Goal: Task Accomplishment & Management: Complete application form

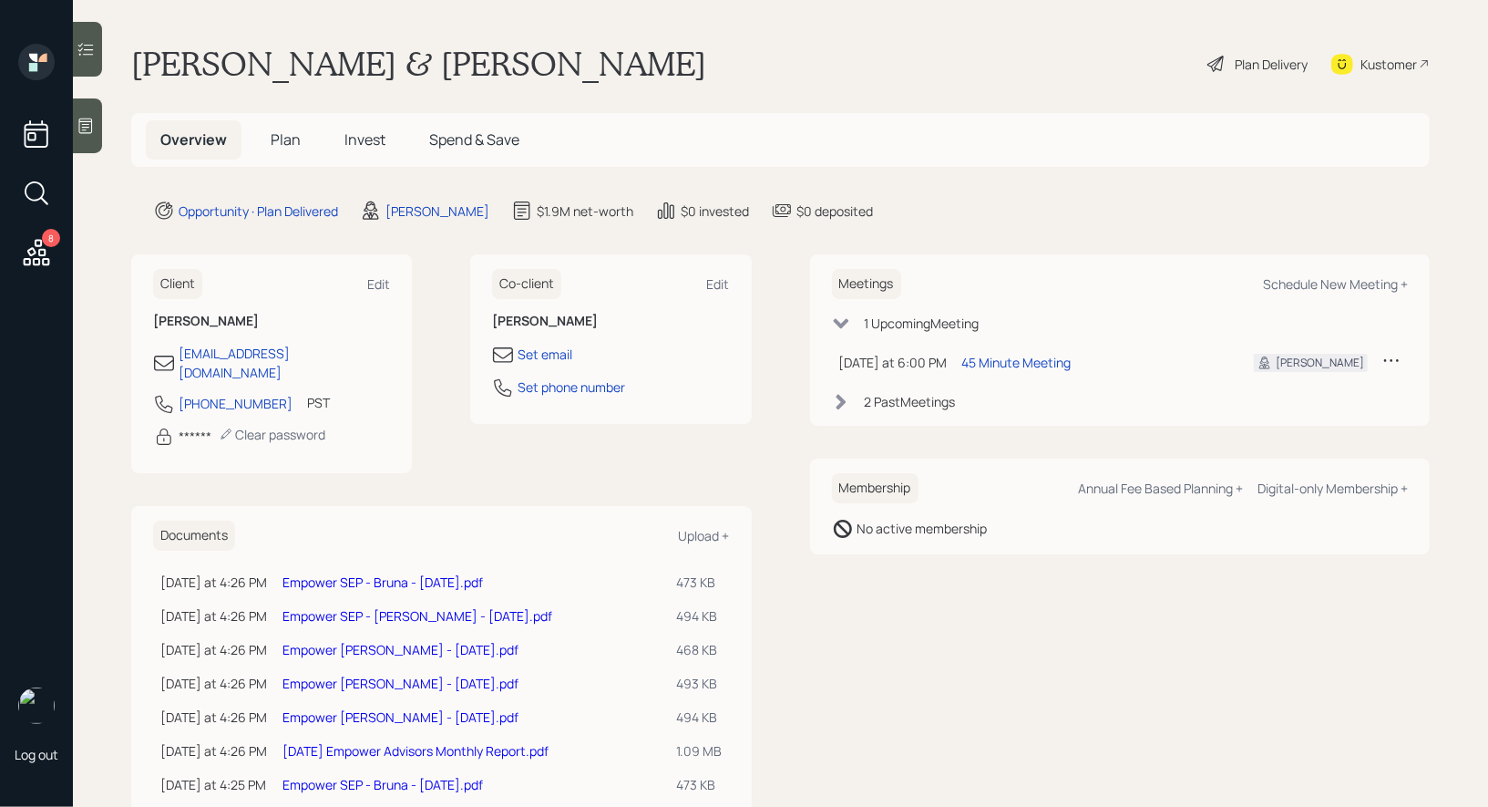
click at [293, 136] on span "Plan" at bounding box center [286, 139] width 30 height 20
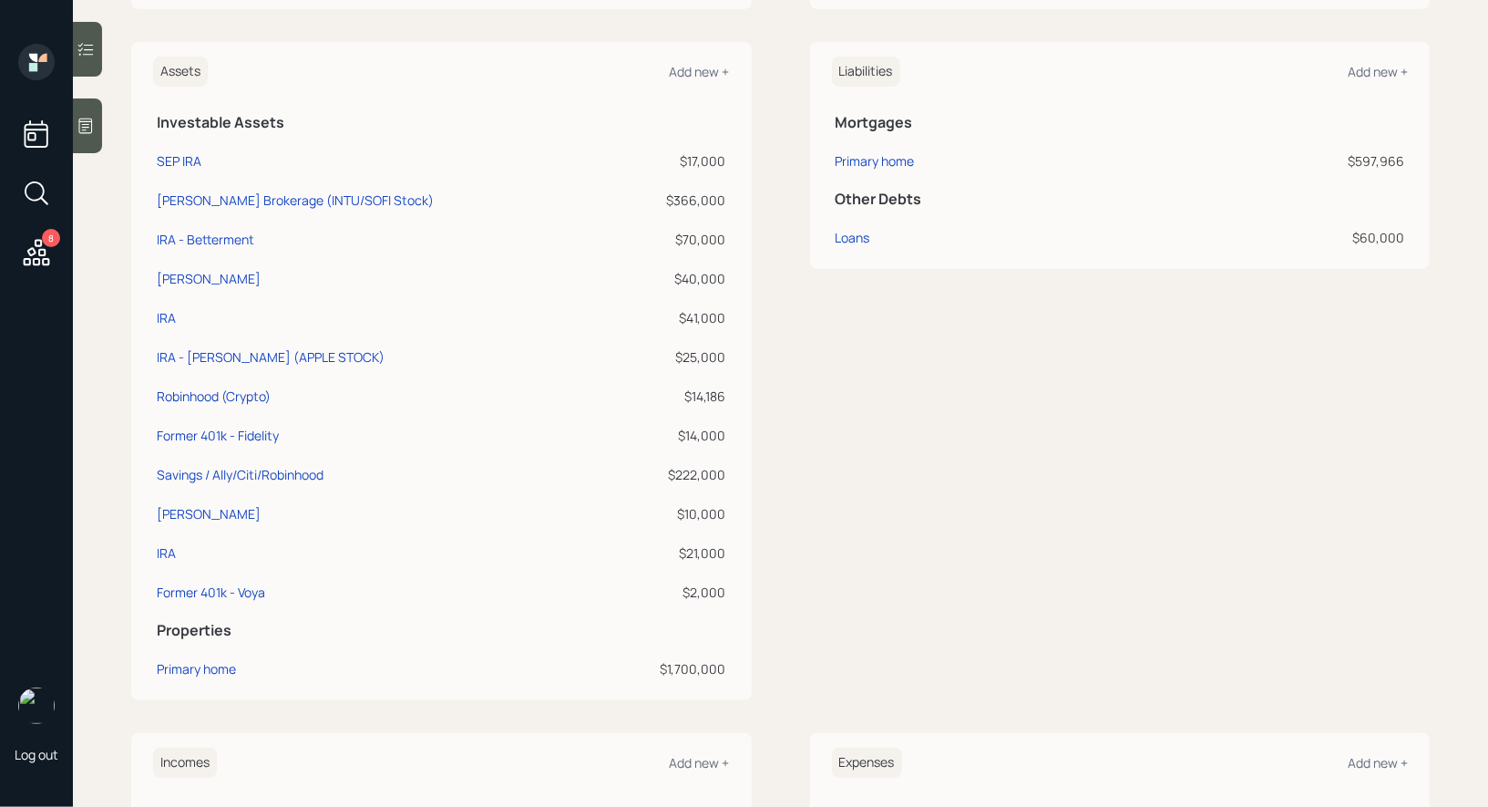
scroll to position [406, 0]
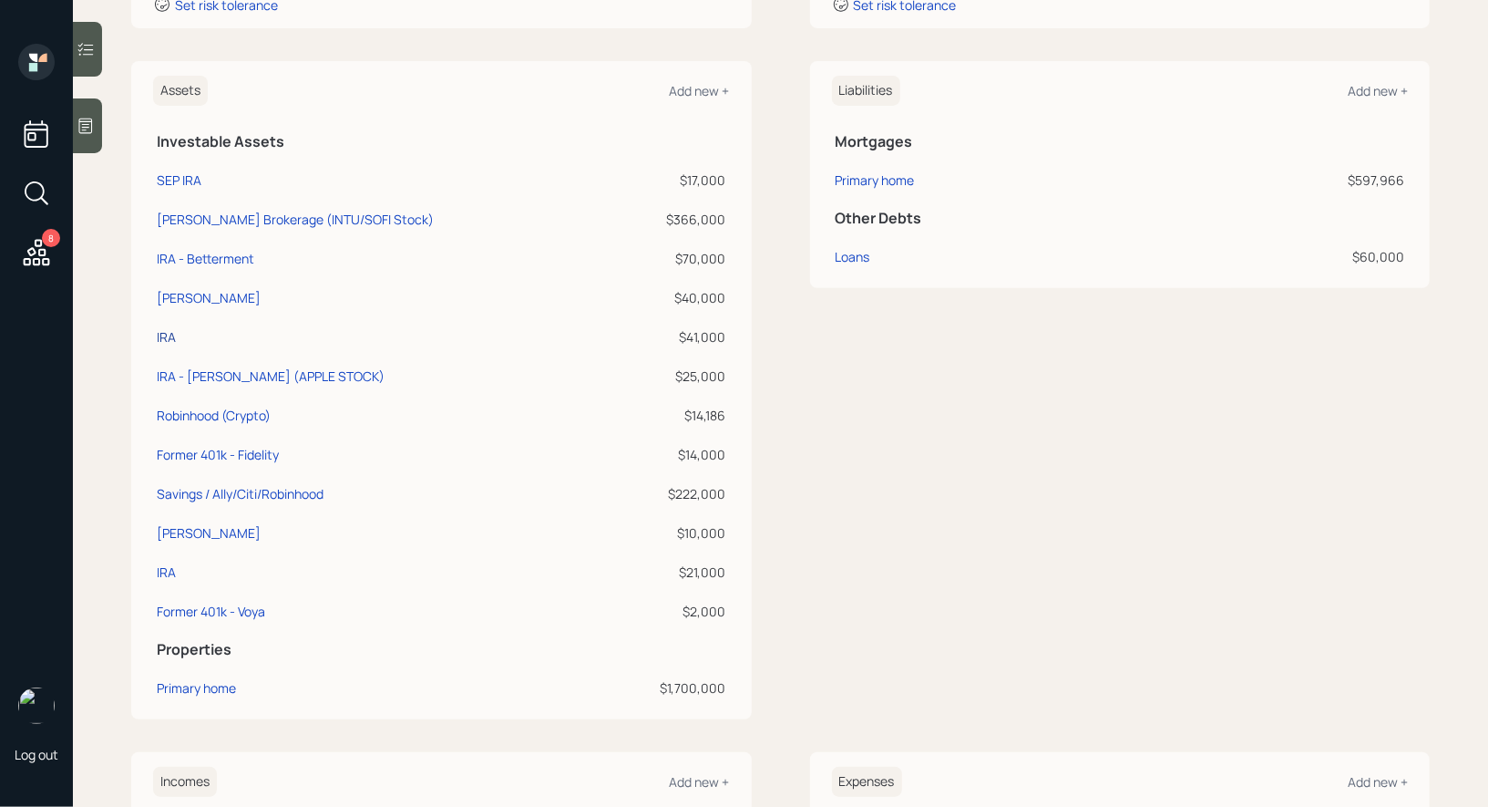
click at [163, 332] on div "IRA" at bounding box center [166, 336] width 19 height 19
select select "ira"
select select "balanced"
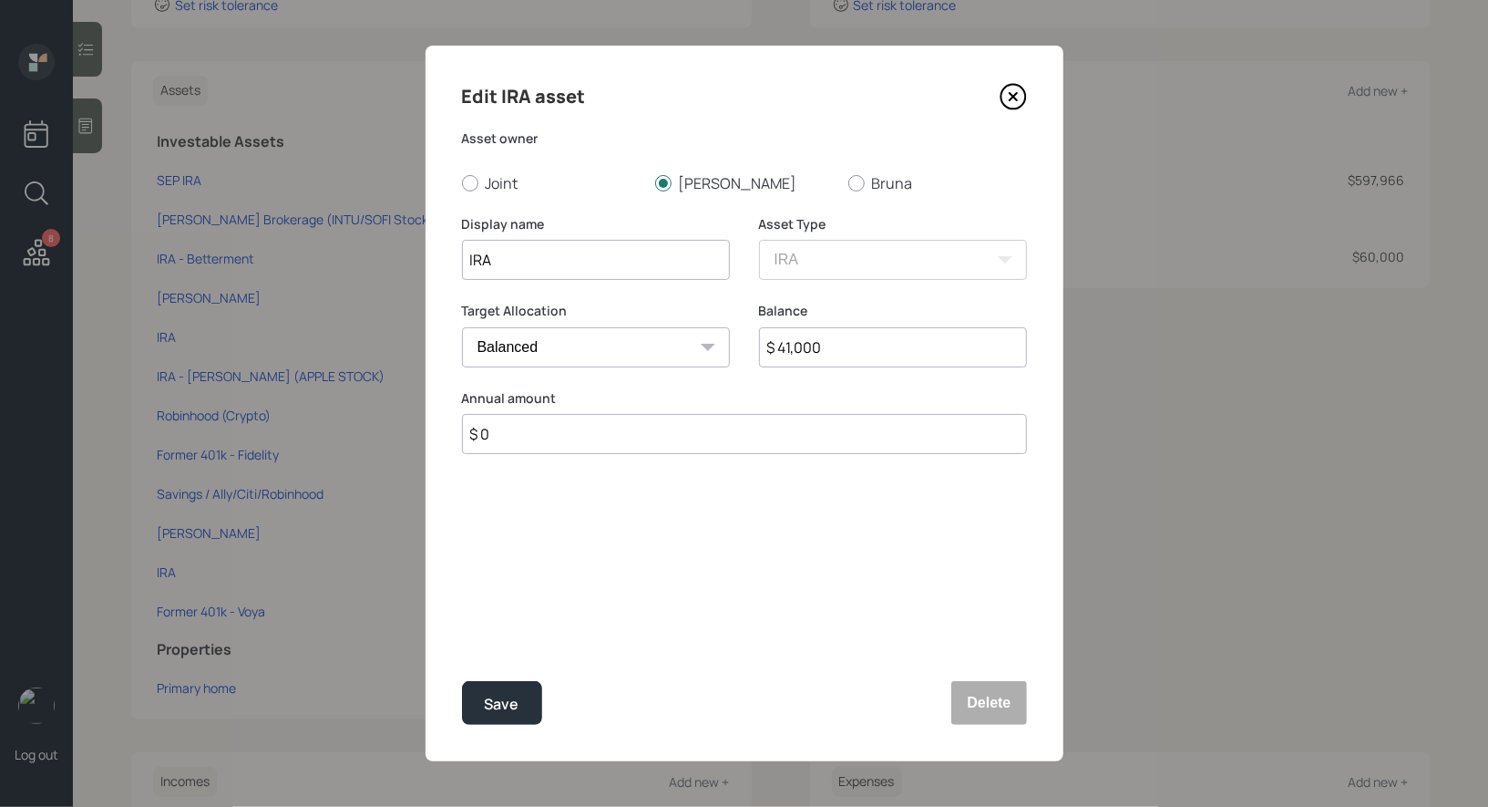
click at [530, 269] on input "IRA" at bounding box center [596, 260] width 268 height 40
type input "IRA - Empower"
click at [496, 698] on div "Save" at bounding box center [502, 704] width 35 height 25
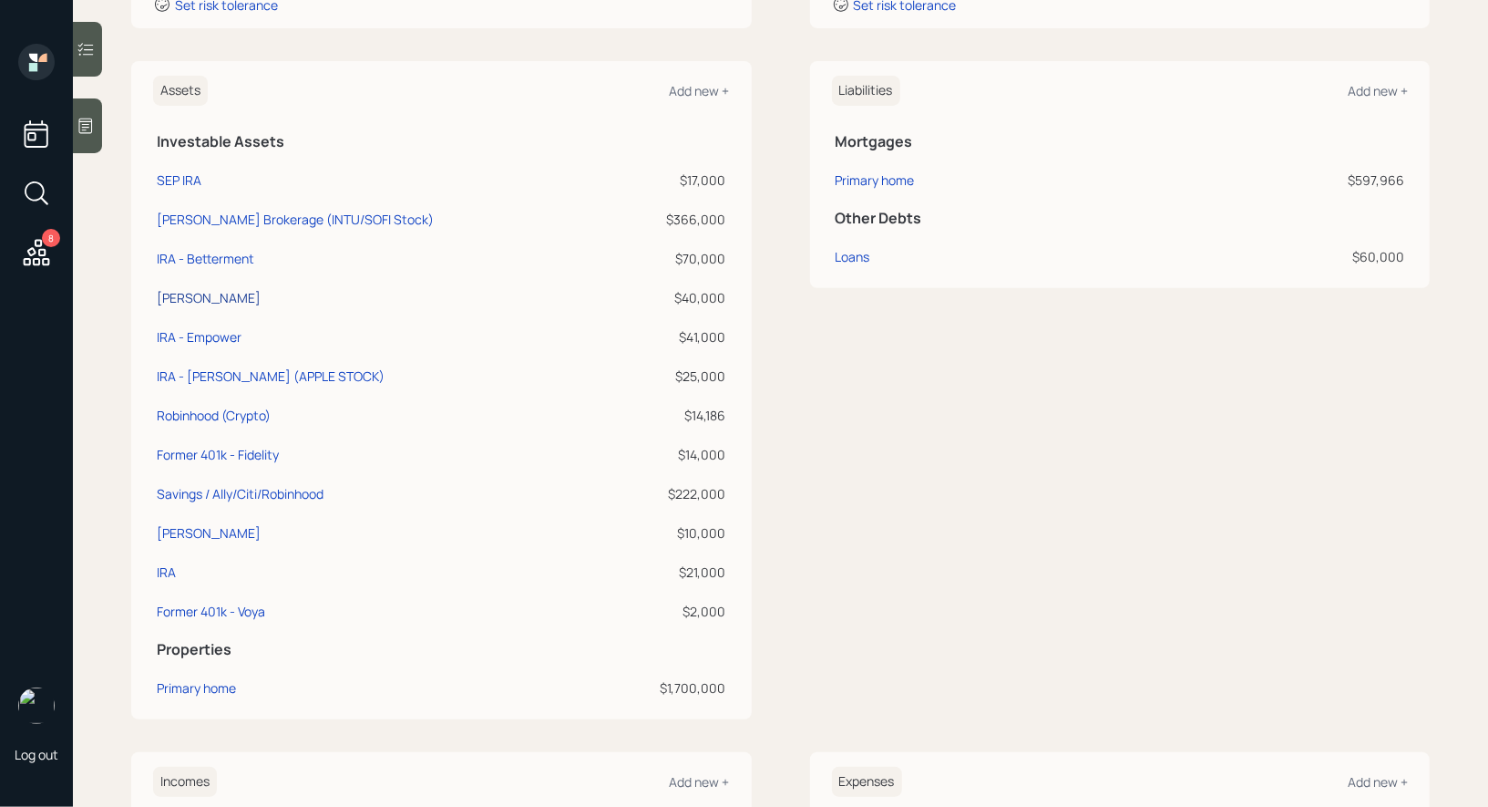
click at [168, 293] on div "Roth IRA" at bounding box center [209, 297] width 104 height 19
select select "roth_ira"
select select "balanced"
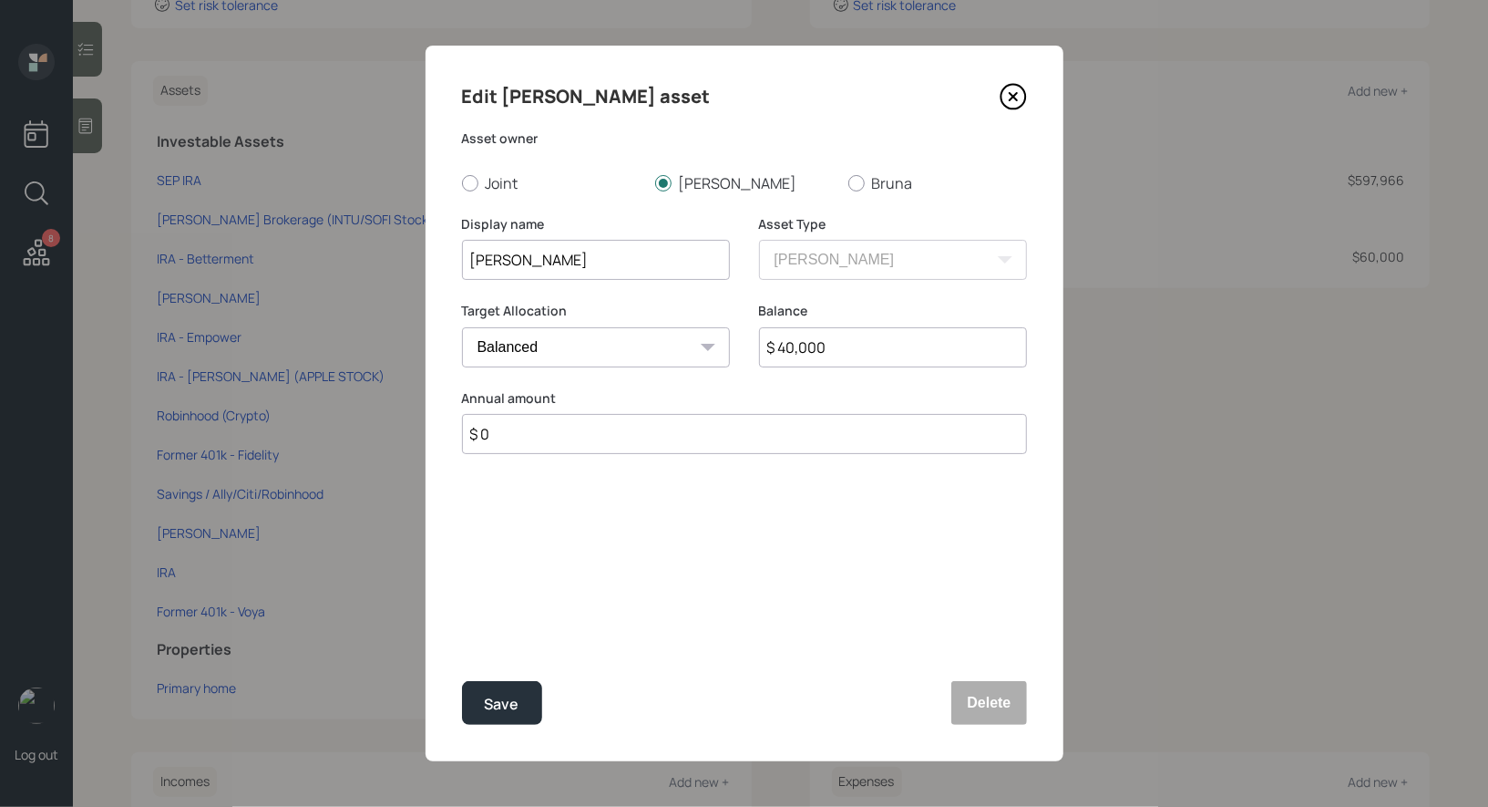
click at [625, 263] on input "Roth IRA" at bounding box center [596, 260] width 268 height 40
type input "Roth IRA - Empower"
click at [504, 716] on button "Save" at bounding box center [502, 703] width 80 height 44
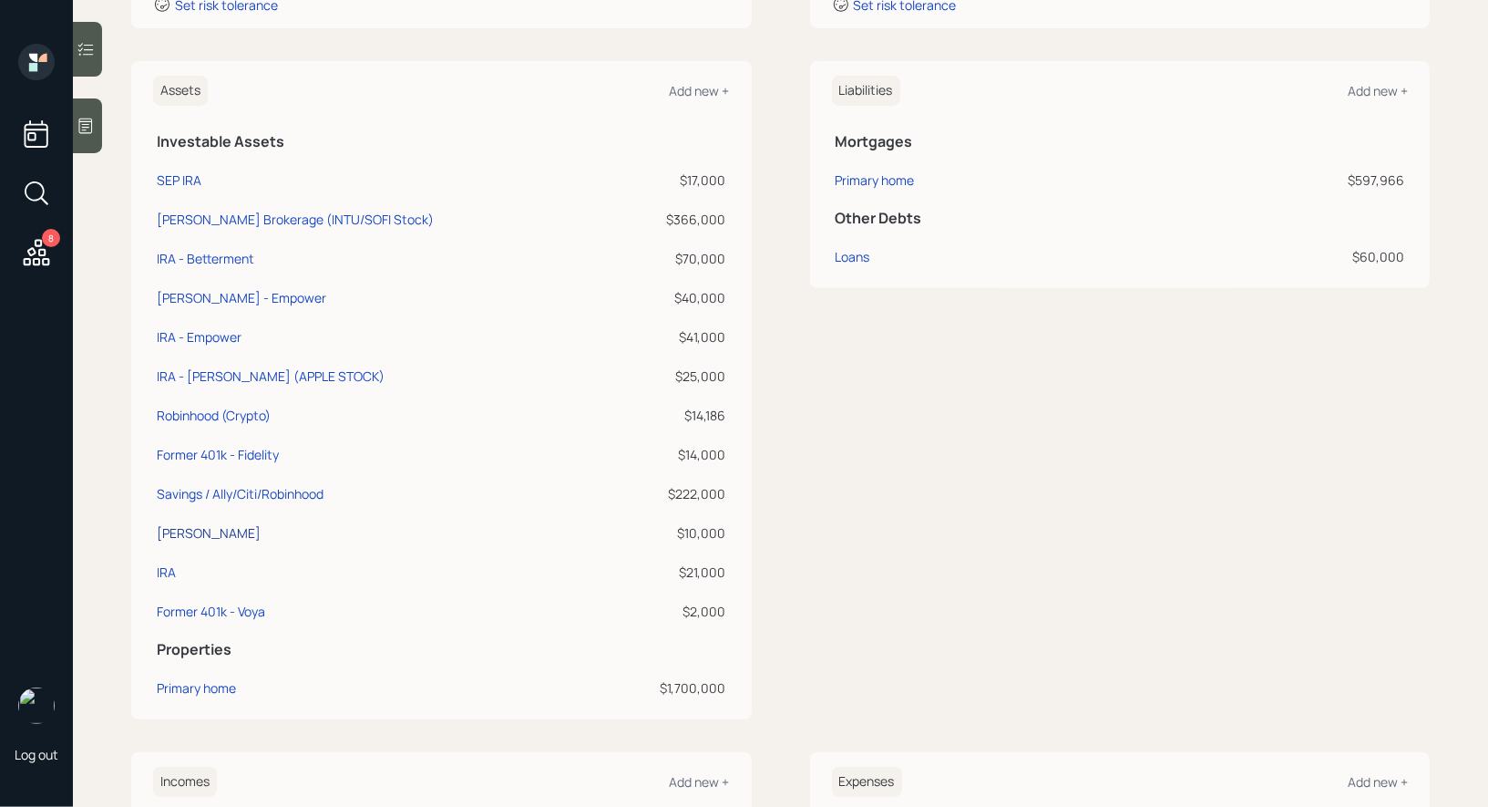
click at [172, 532] on div "Roth IRA" at bounding box center [209, 532] width 104 height 19
select select "roth_ira"
select select "balanced"
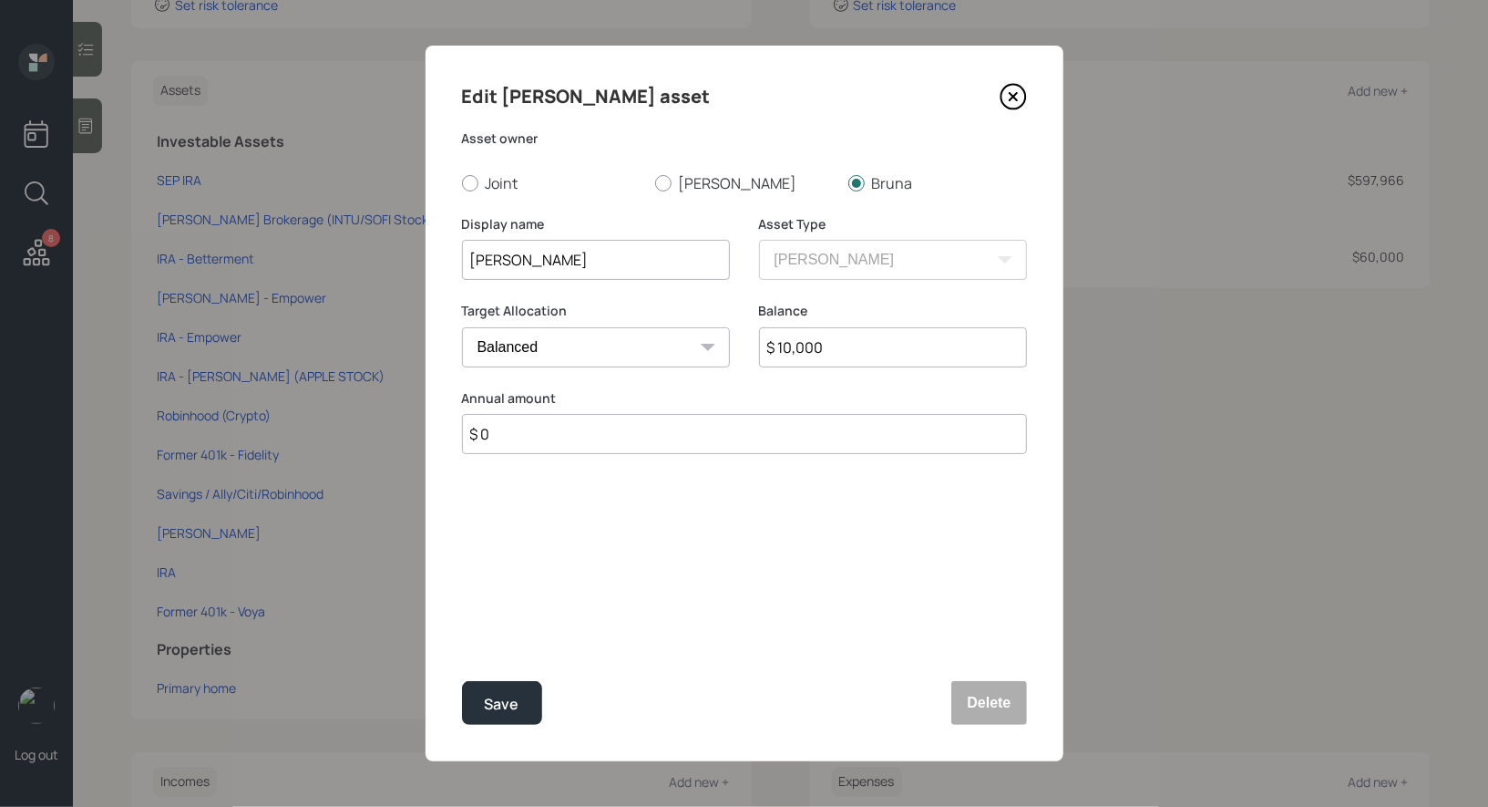
click at [869, 354] on input "$ 10,000" at bounding box center [893, 347] width 268 height 40
type input "$ 9,700"
click at [626, 269] on input "Roth IRA" at bounding box center [596, 260] width 268 height 40
type input "Roth IRA - Empower"
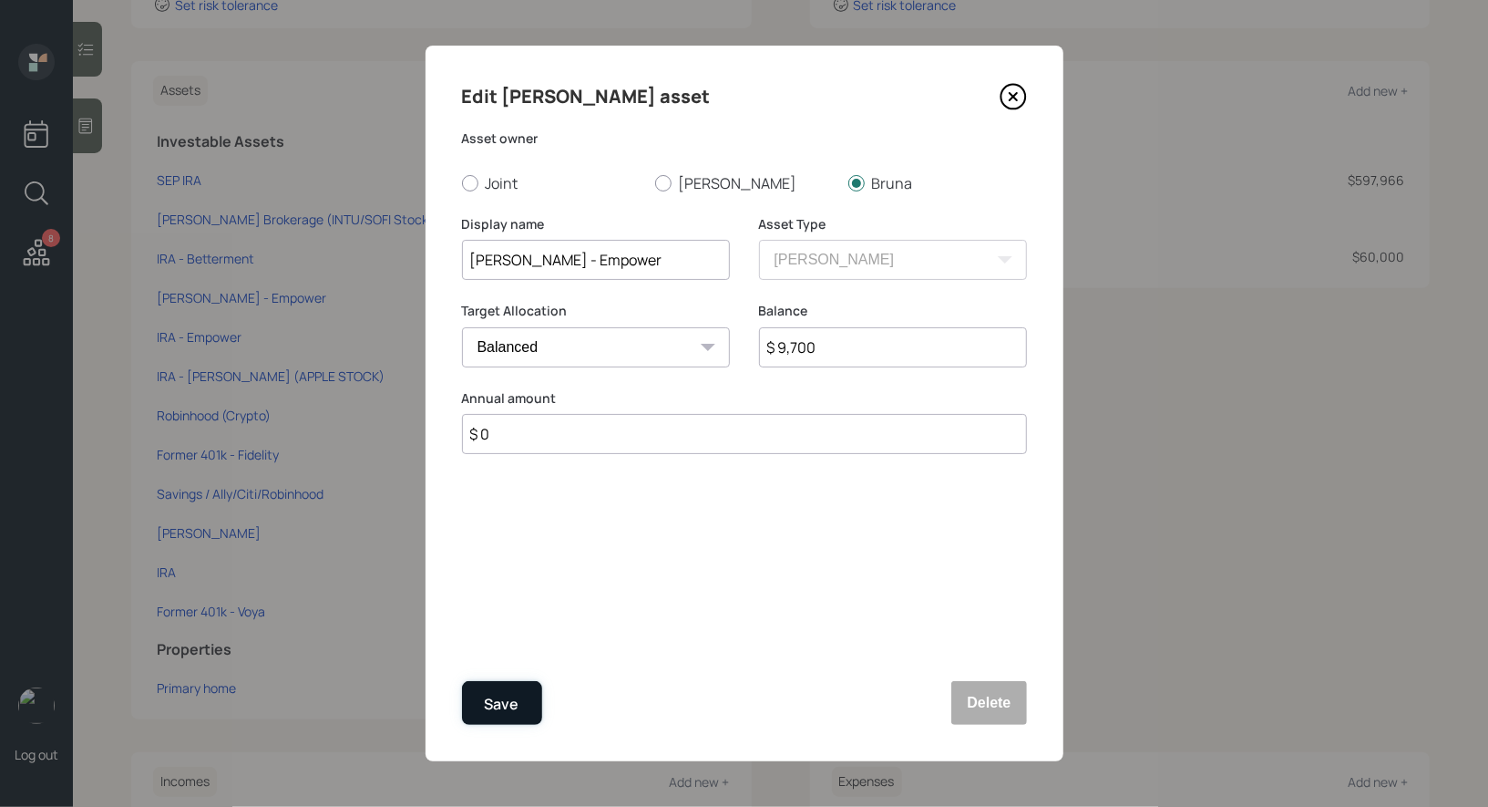
click at [501, 694] on div "Save" at bounding box center [502, 704] width 35 height 25
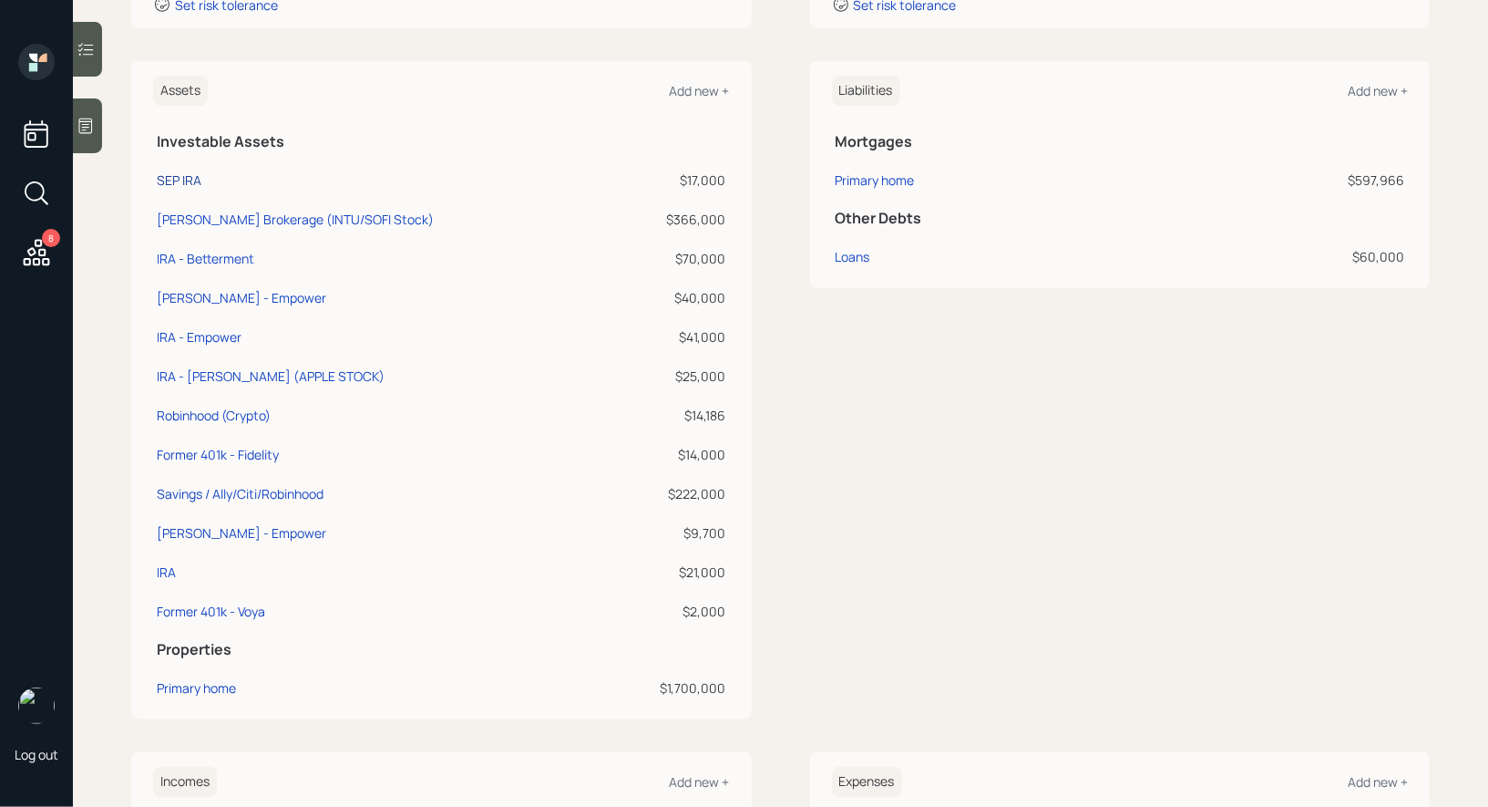
click at [183, 173] on div "SEP IRA" at bounding box center [179, 179] width 45 height 19
select select "balanced"
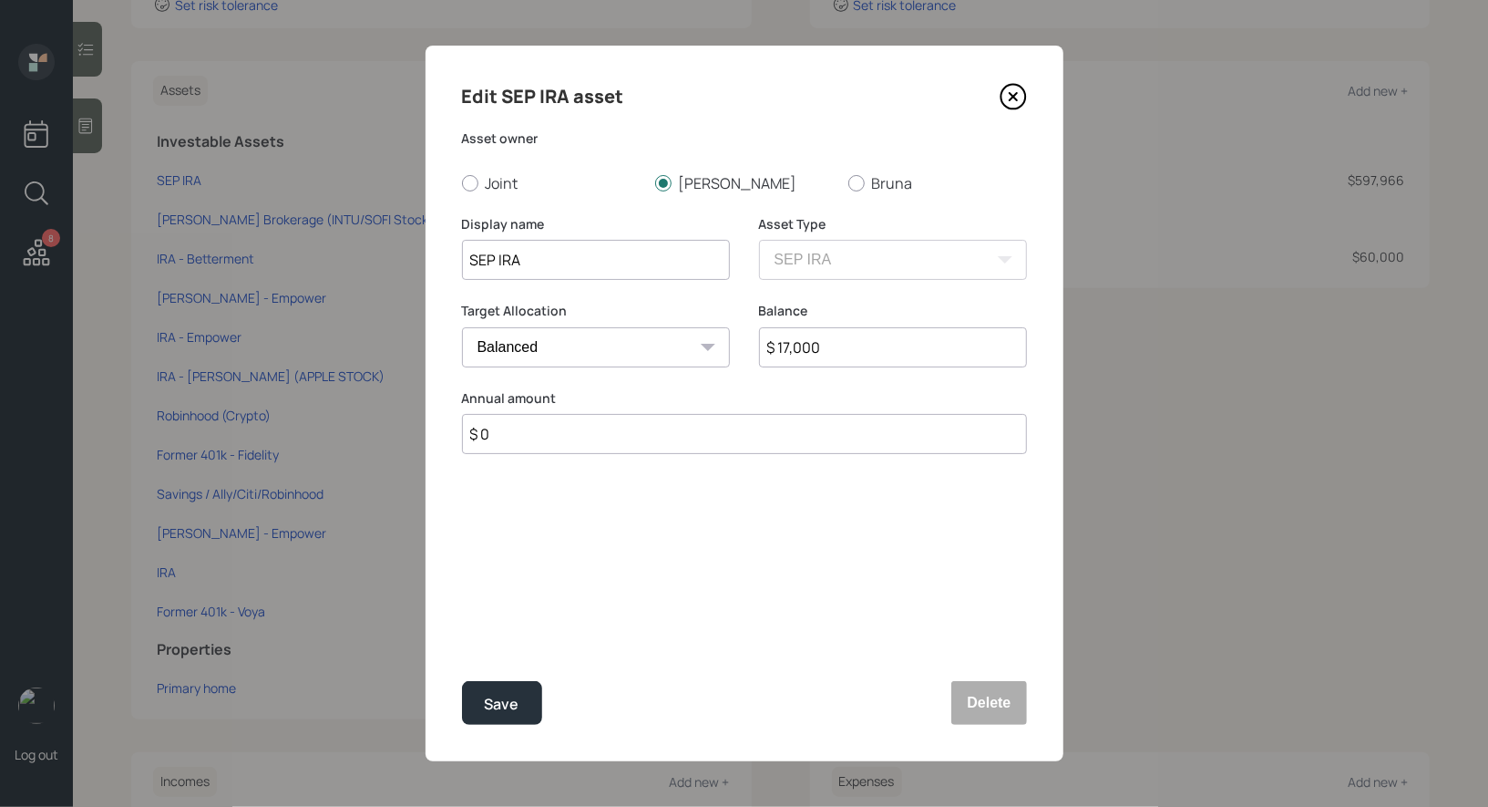
click at [633, 260] on input "SEP IRA" at bounding box center [596, 260] width 268 height 40
type input "SEP IRA - Empower"
click at [508, 695] on div "Save" at bounding box center [502, 704] width 35 height 25
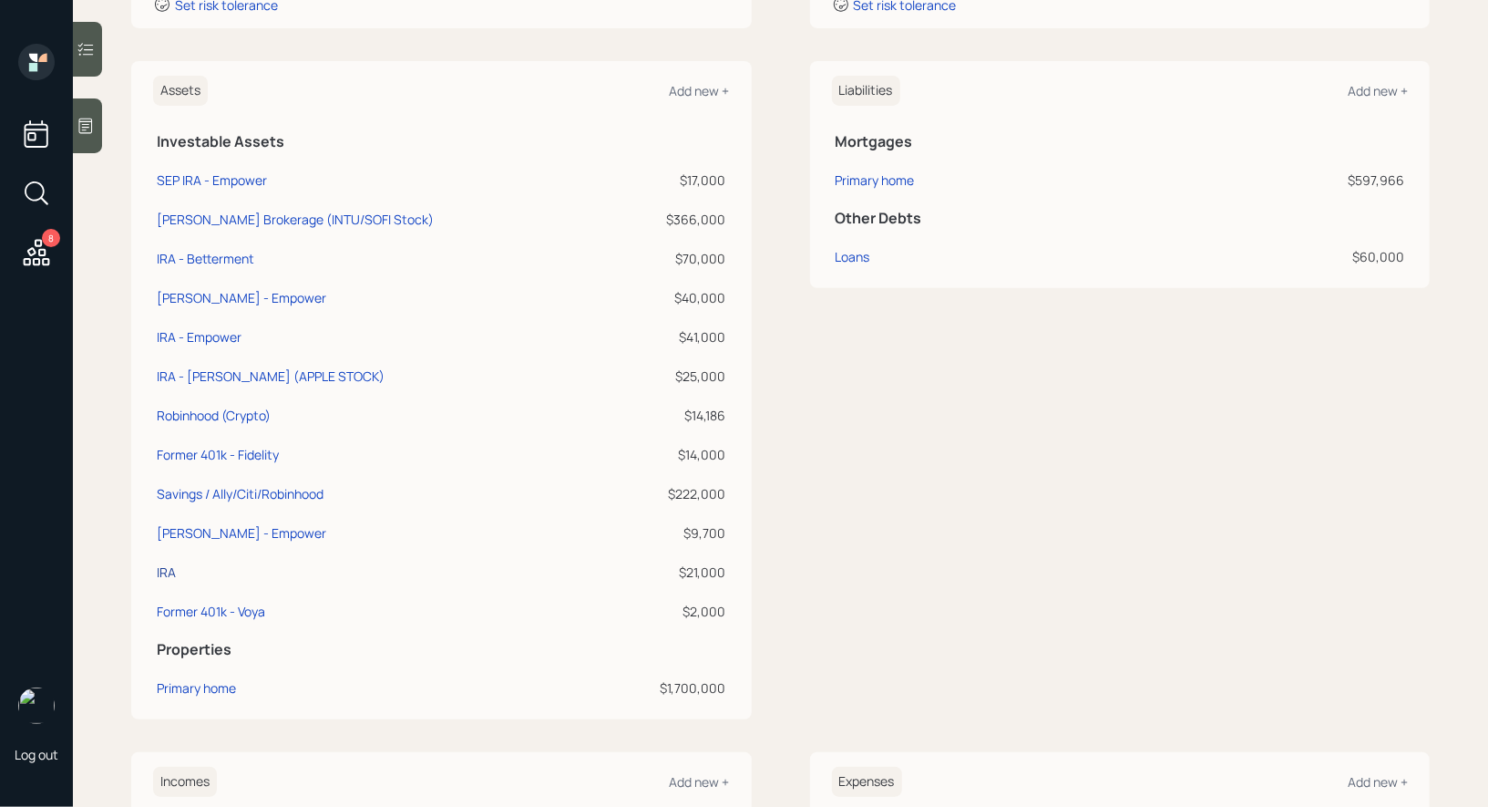
click at [162, 567] on div "IRA" at bounding box center [166, 571] width 19 height 19
select select "ira"
select select "balanced"
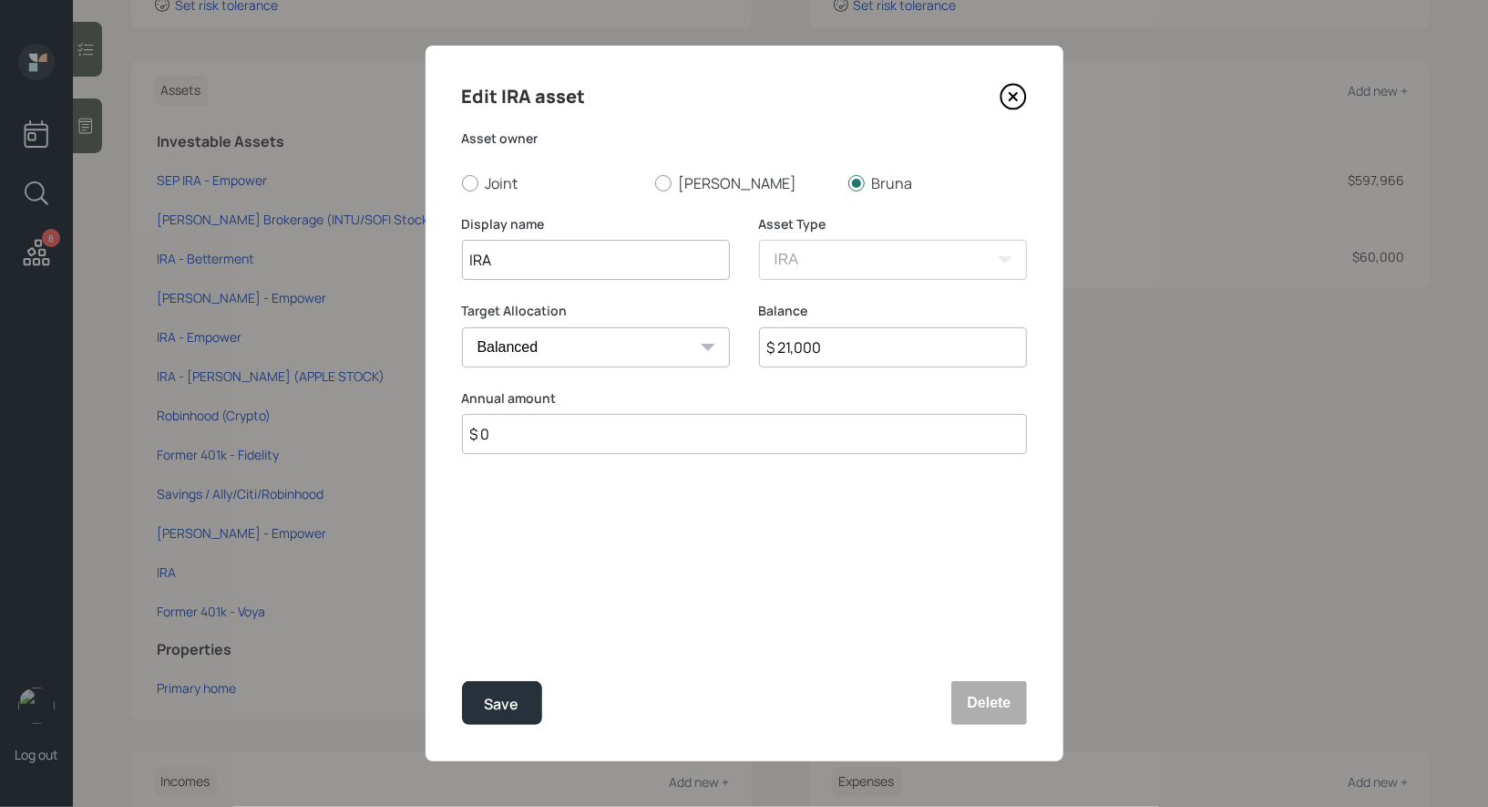
click at [602, 260] on input "IRA" at bounding box center [596, 260] width 268 height 40
click at [468, 265] on input "IRA" at bounding box center [596, 260] width 268 height 40
click at [537, 269] on input "SEP IRA" at bounding box center [596, 260] width 268 height 40
type input "SEP IRA - Empower"
click at [515, 698] on div "Save" at bounding box center [502, 704] width 35 height 25
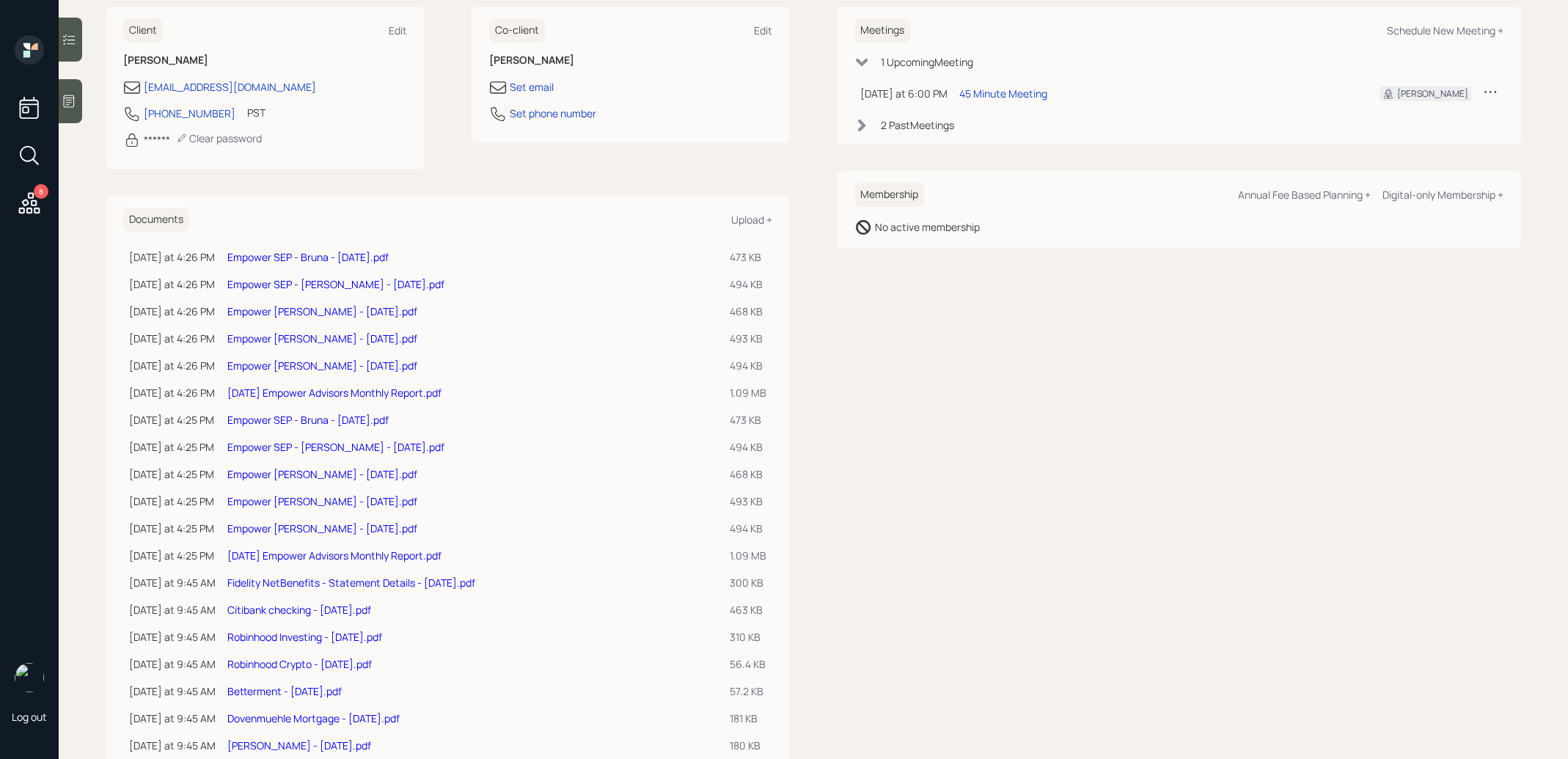
scroll to position [202, 0]
click at [369, 549] on link "[DATE] Empower Advisors Monthly Report.pdf" at bounding box center [335, 551] width 214 height 14
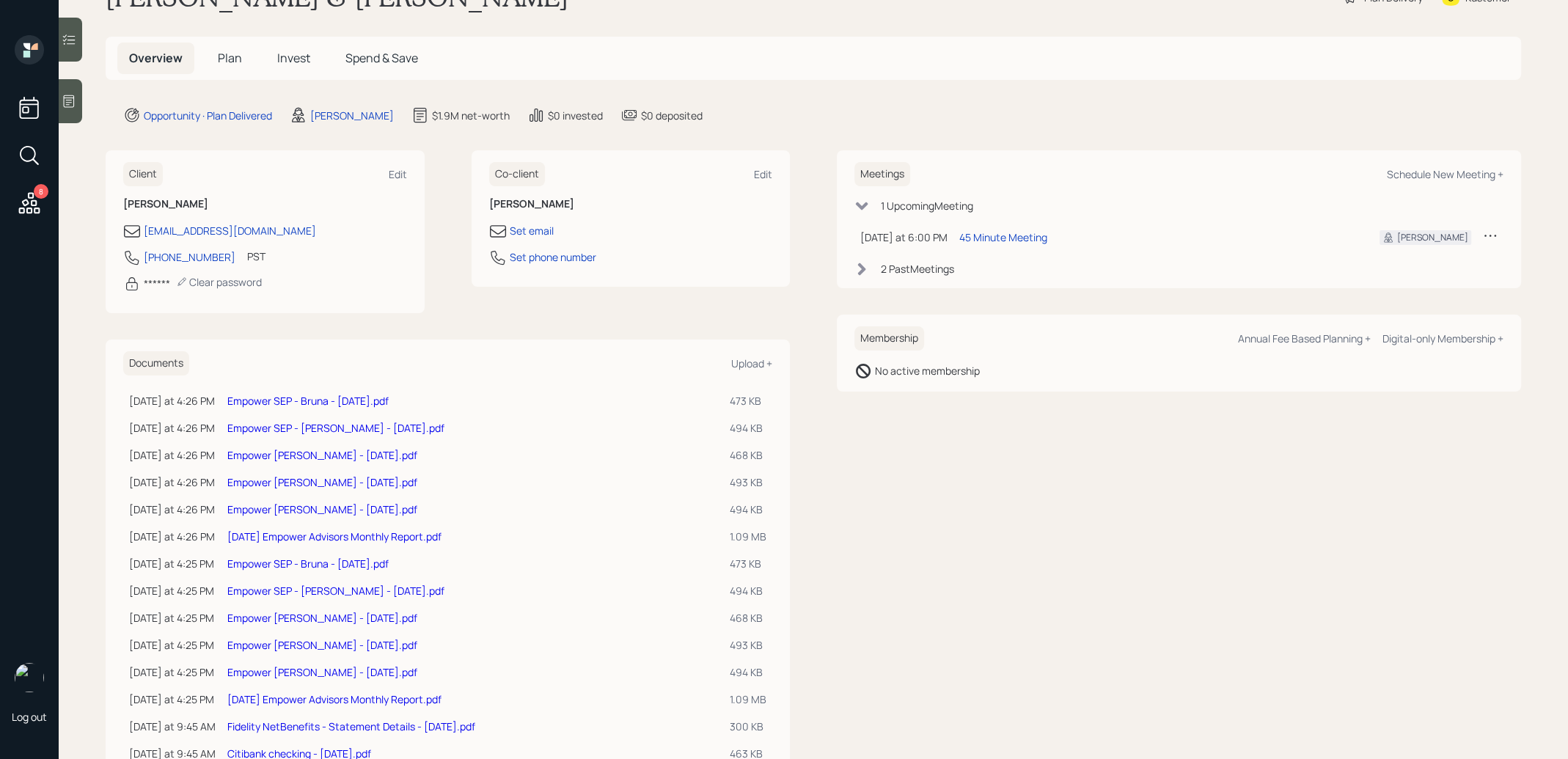
scroll to position [62, 0]
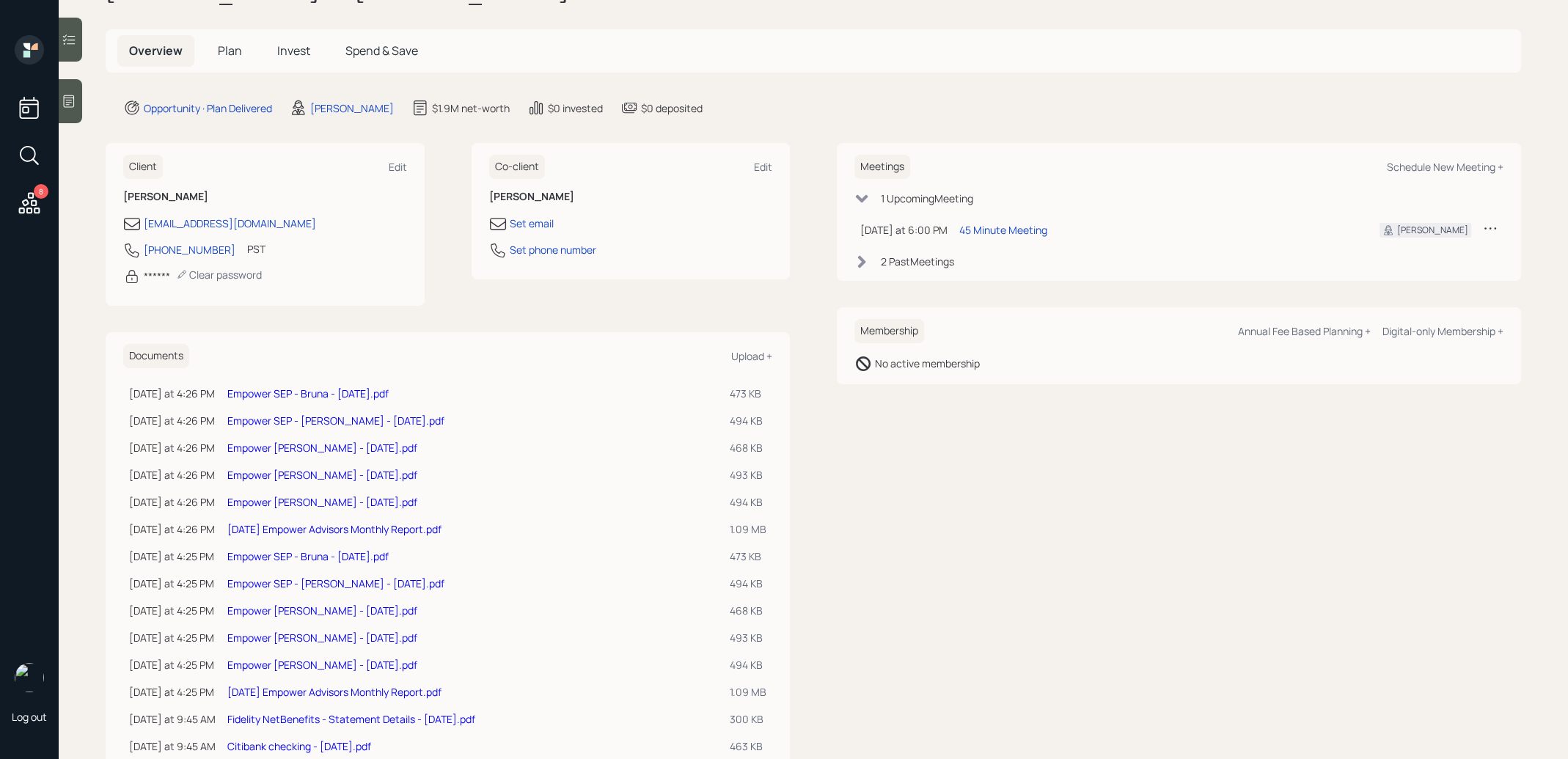
click at [265, 662] on link "Empower [PERSON_NAME] - [DATE].pdf" at bounding box center [323, 664] width 190 height 14
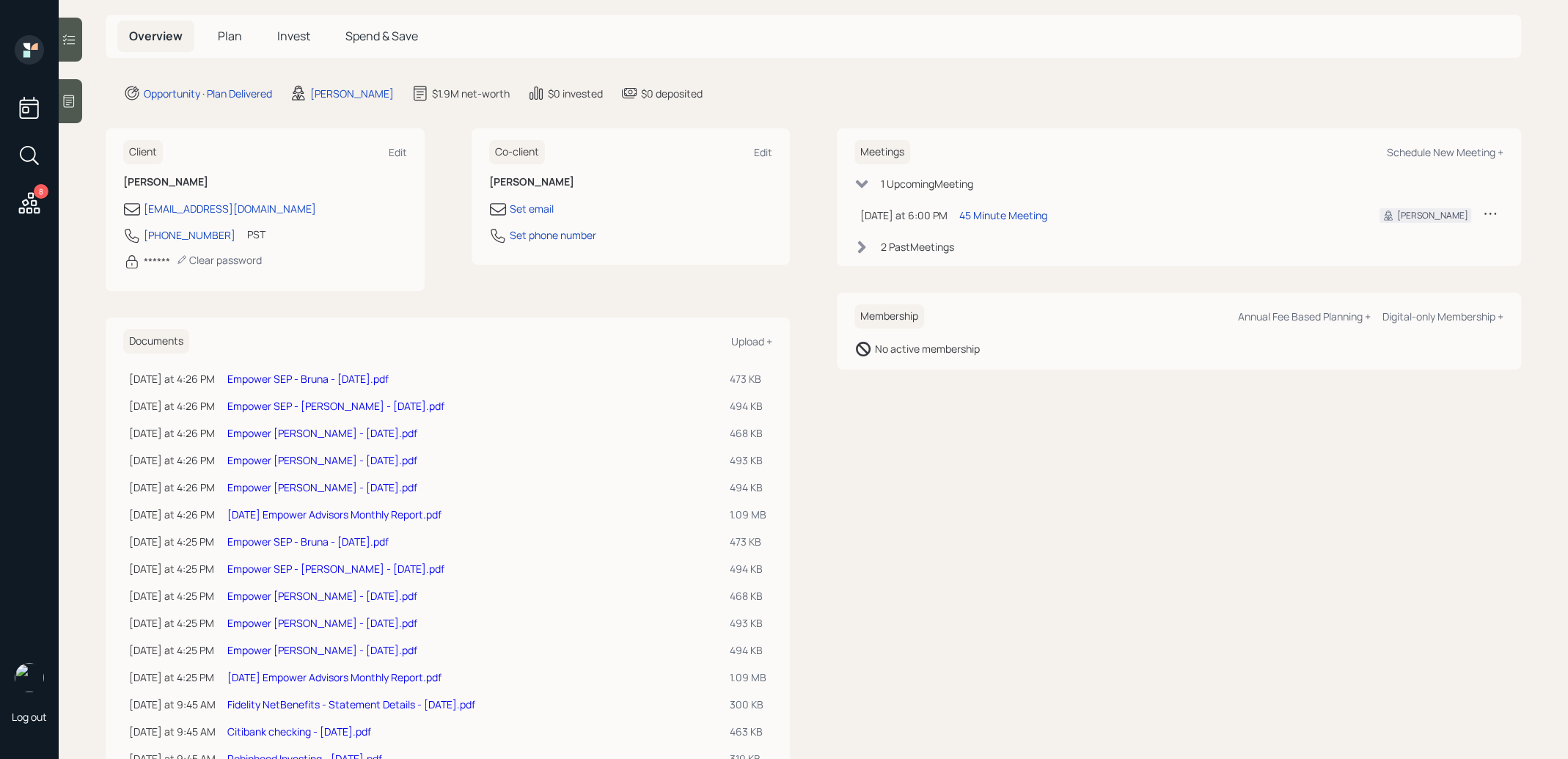
click at [280, 619] on link "Empower [PERSON_NAME] - [DATE].pdf" at bounding box center [323, 623] width 190 height 14
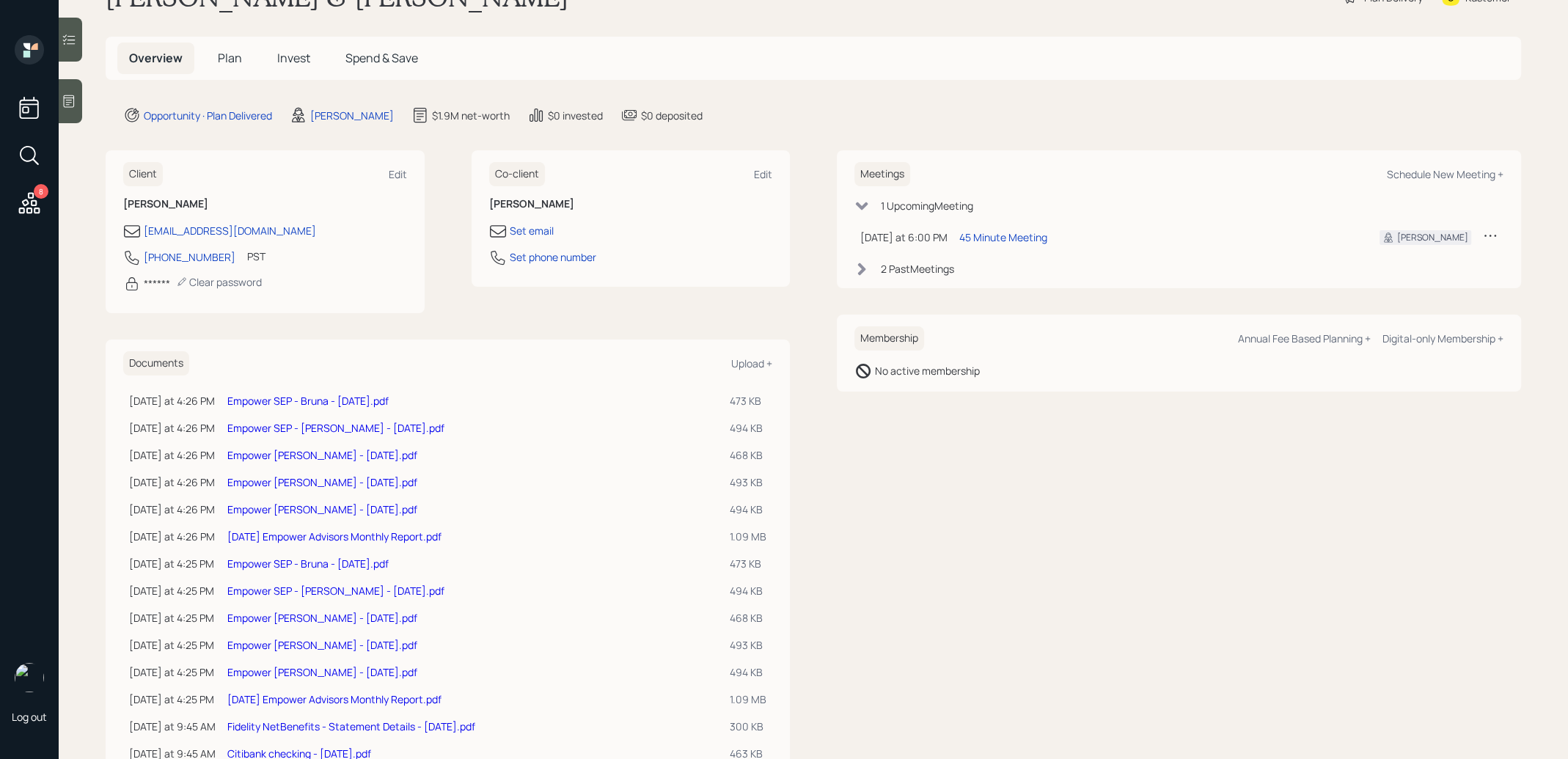
scroll to position [71, 0]
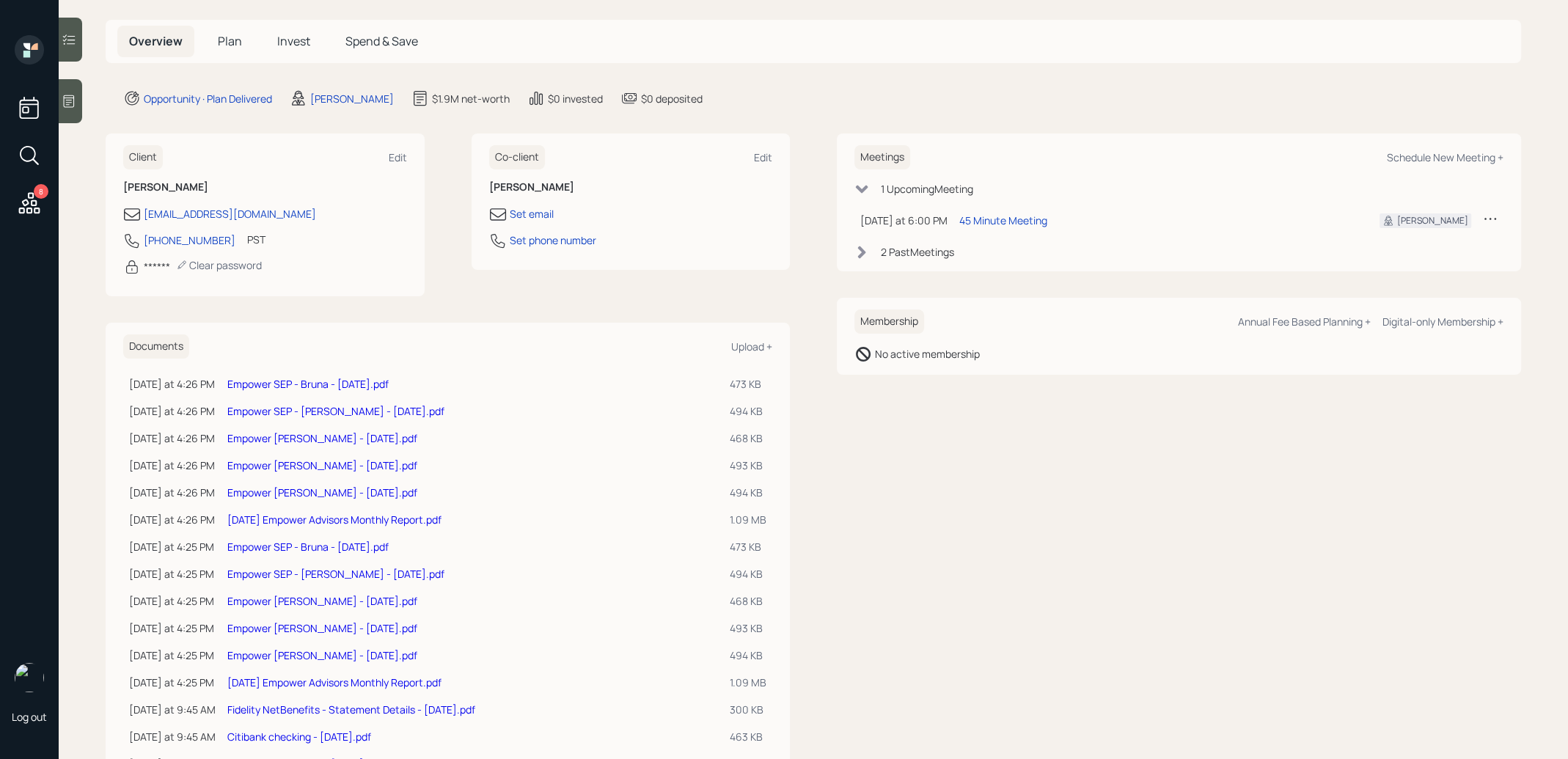
click at [281, 597] on link "Empower [PERSON_NAME] - [DATE].pdf" at bounding box center [323, 600] width 190 height 14
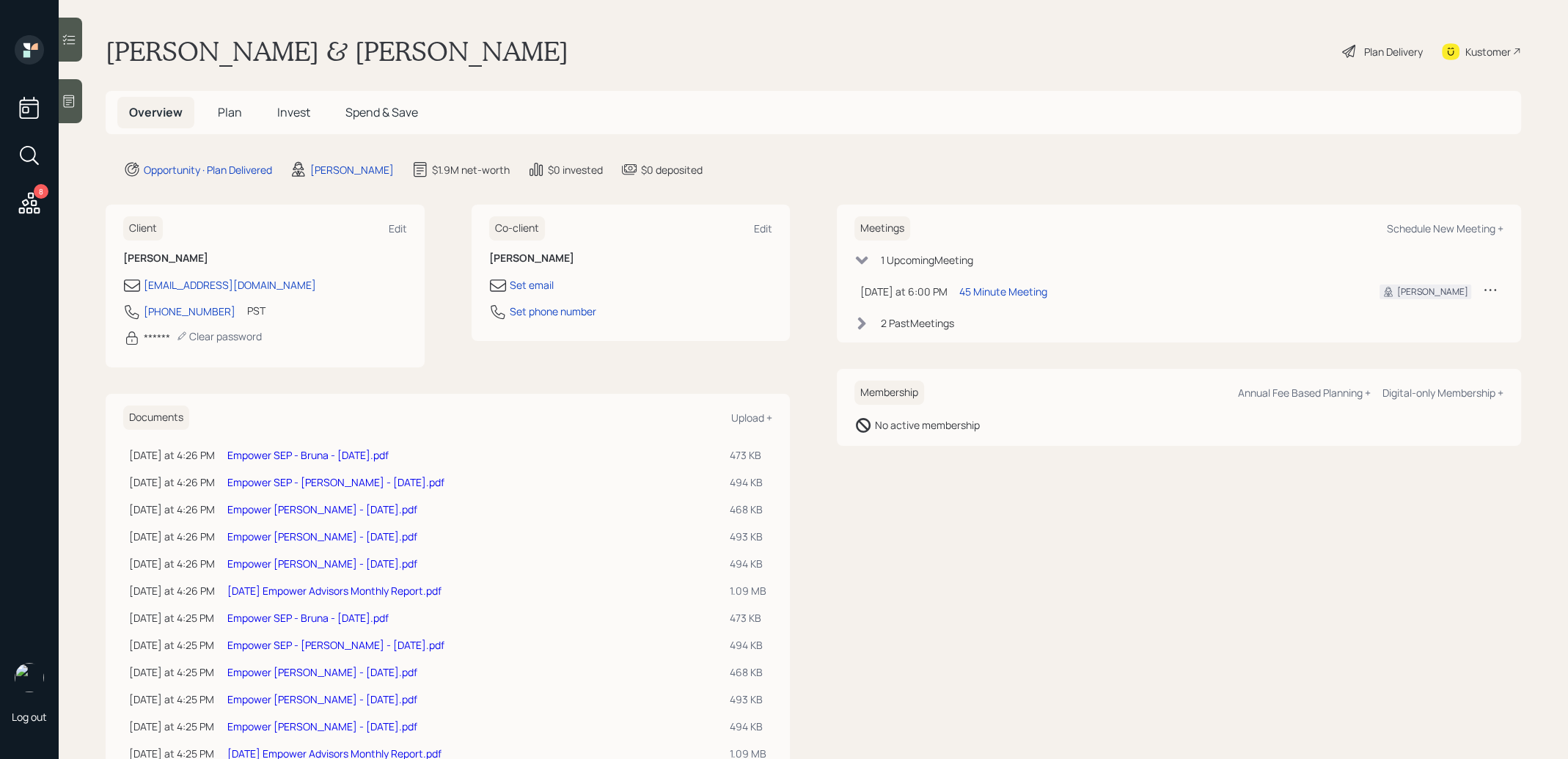
click at [261, 645] on link "Empower SEP - [PERSON_NAME] - [DATE].pdf" at bounding box center [336, 645] width 217 height 14
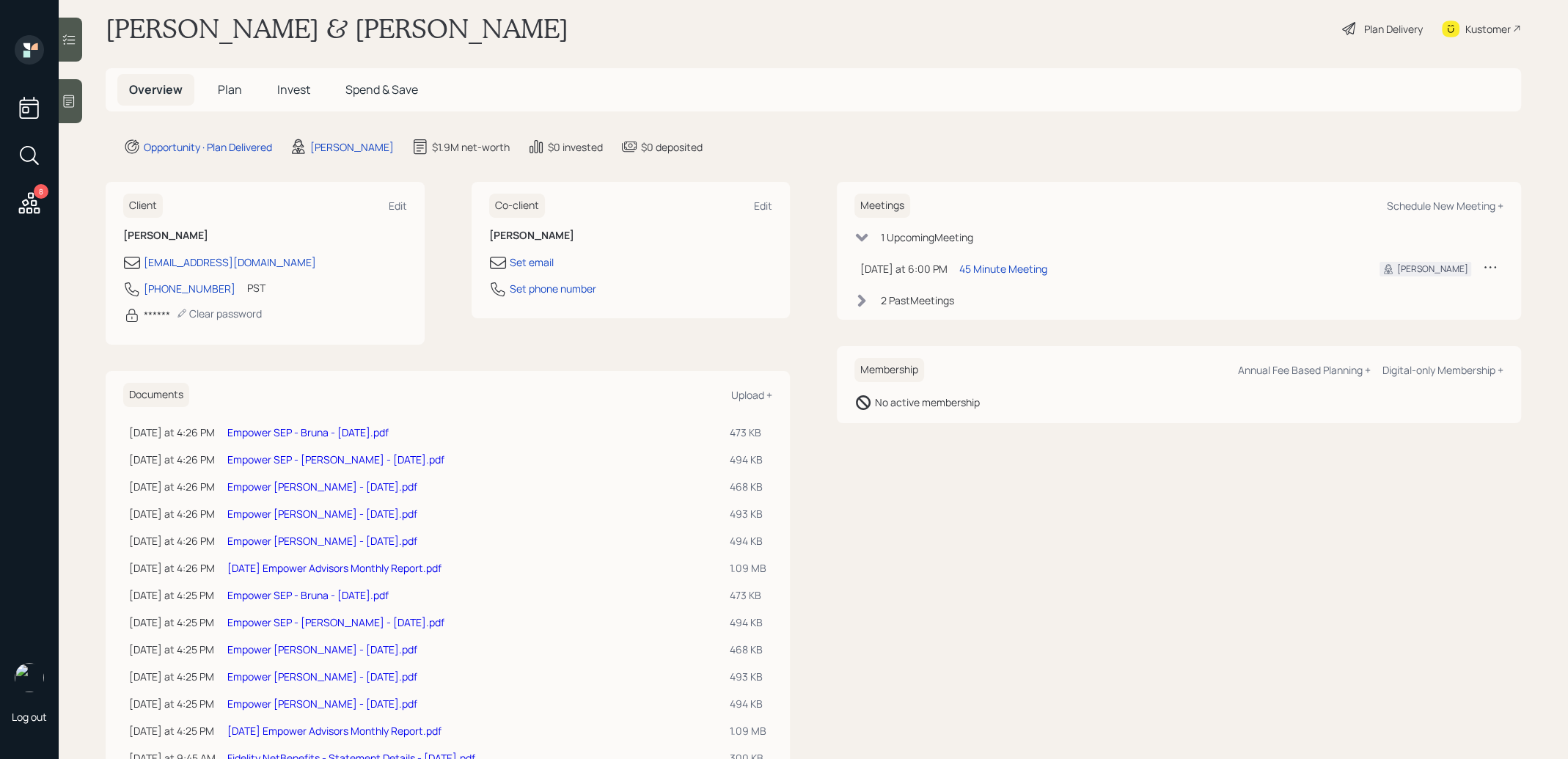
click at [271, 593] on link "Empower SEP - Bruna - [DATE].pdf" at bounding box center [308, 595] width 162 height 14
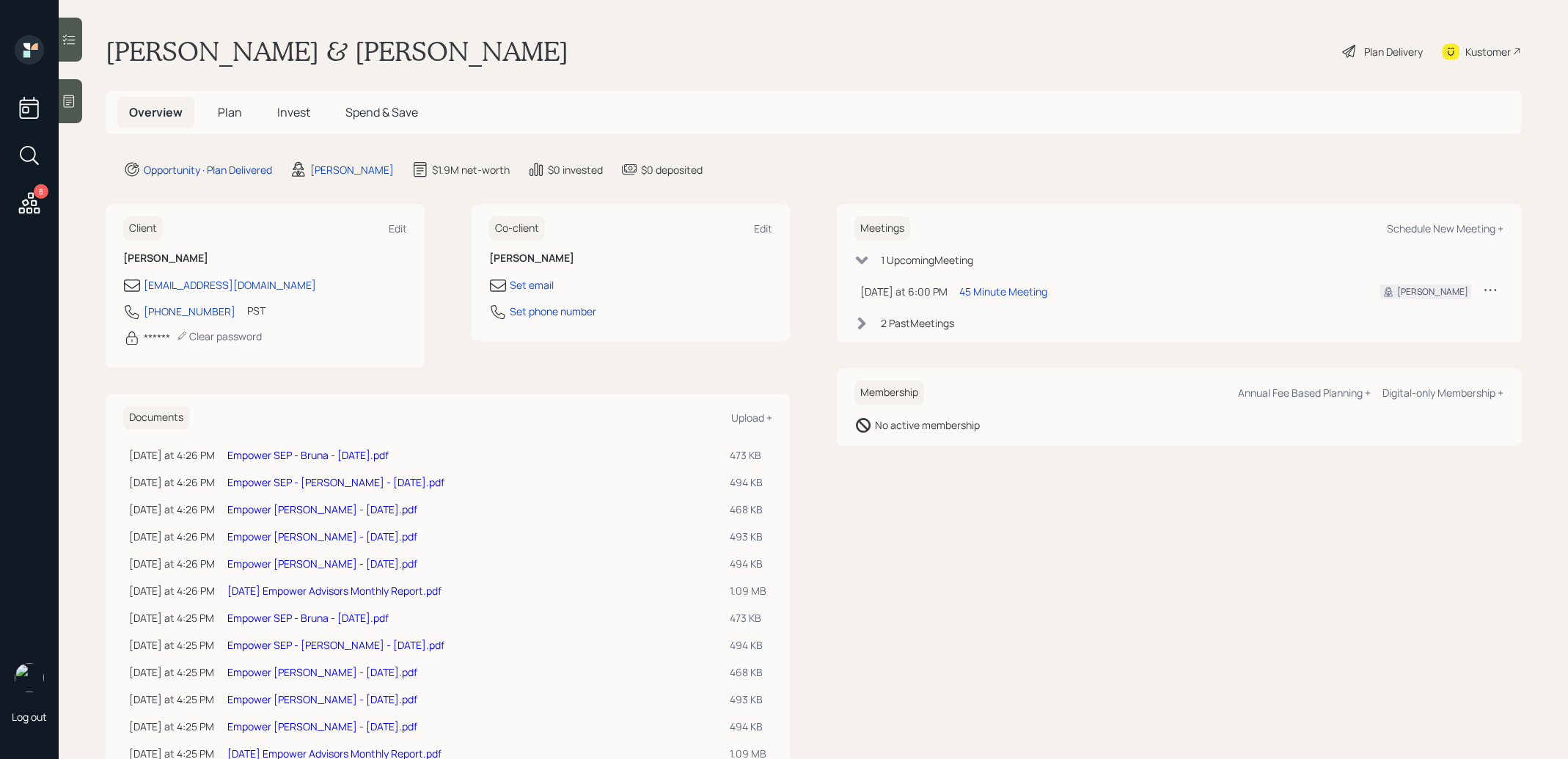
scroll to position [26, 0]
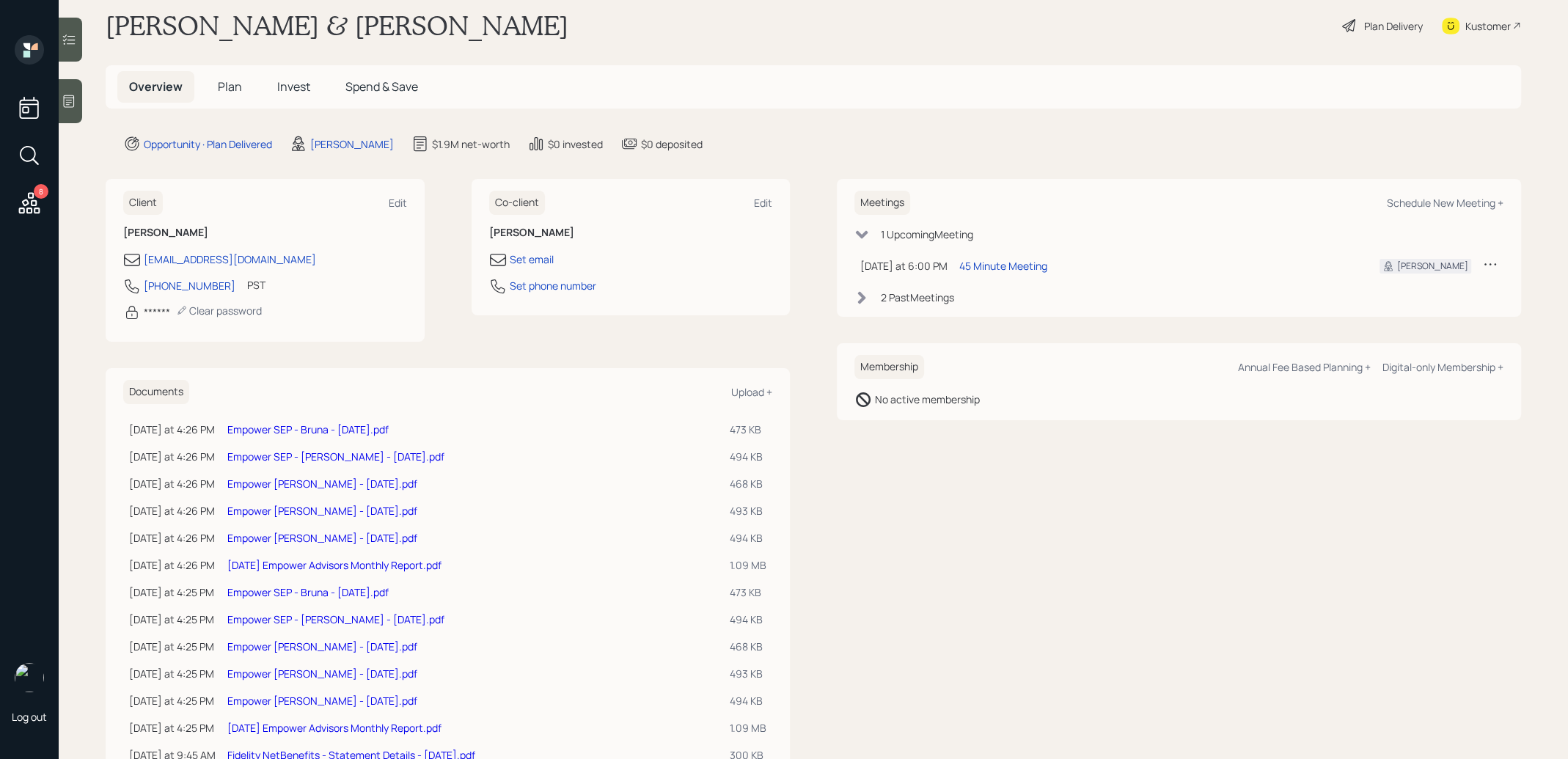
click at [278, 559] on link "[DATE] Empower Advisors Monthly Report.pdf" at bounding box center [335, 565] width 214 height 14
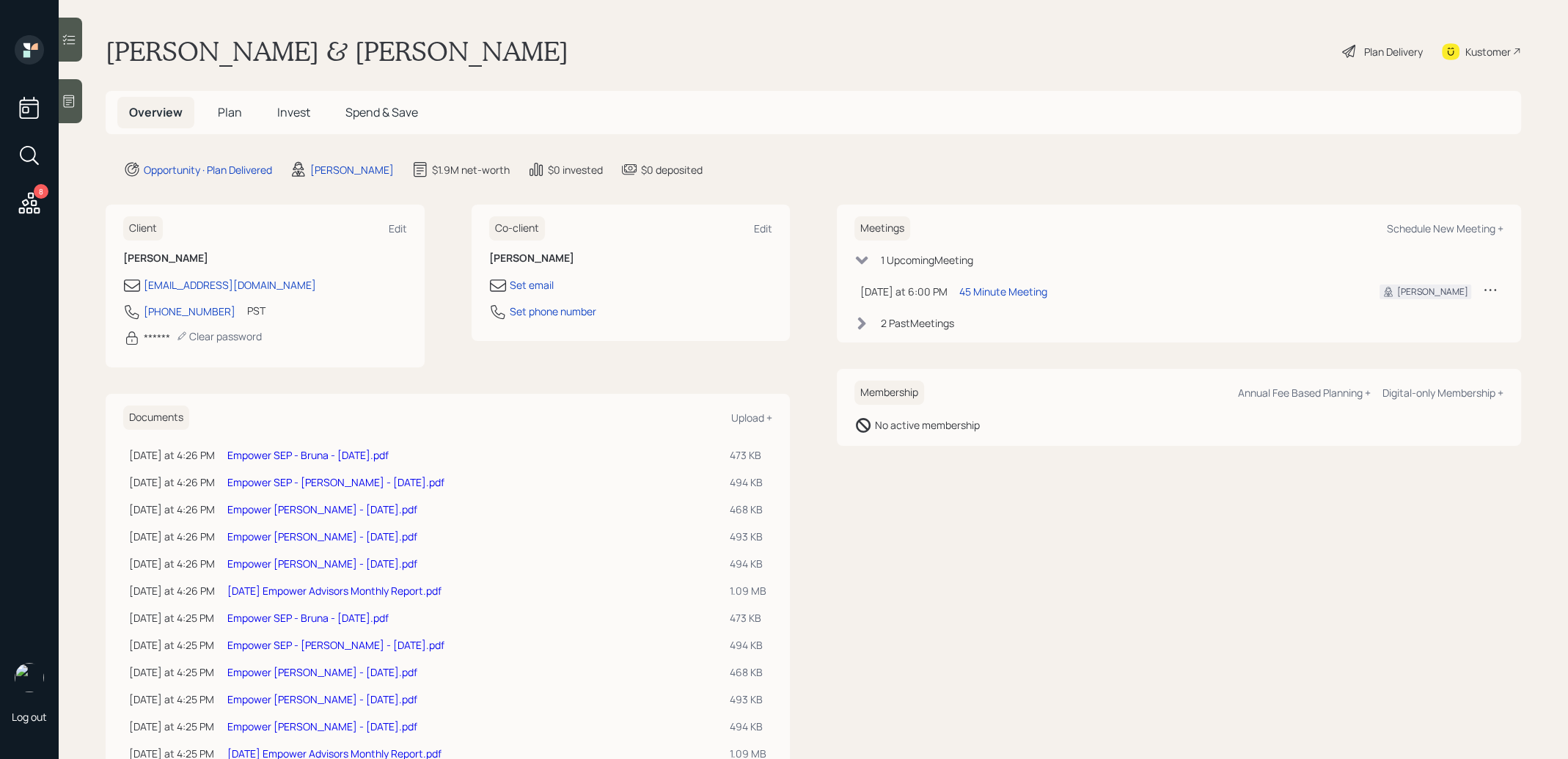
click at [313, 560] on link "Empower [PERSON_NAME] - [DATE].pdf" at bounding box center [323, 563] width 190 height 14
click at [231, 111] on span "Plan" at bounding box center [230, 112] width 24 height 16
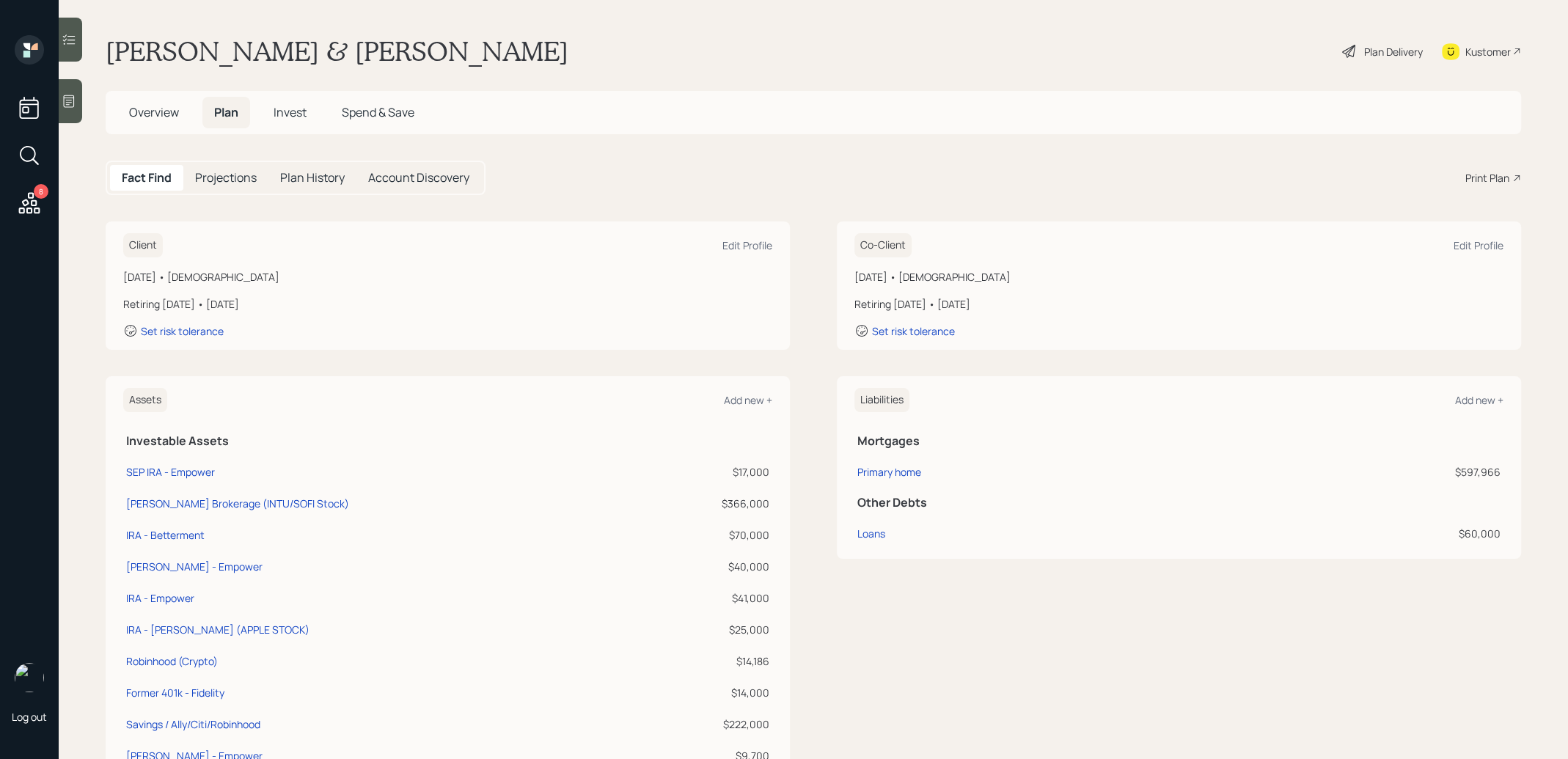
scroll to position [4, 0]
